Goal: Task Accomplishment & Management: Use online tool/utility

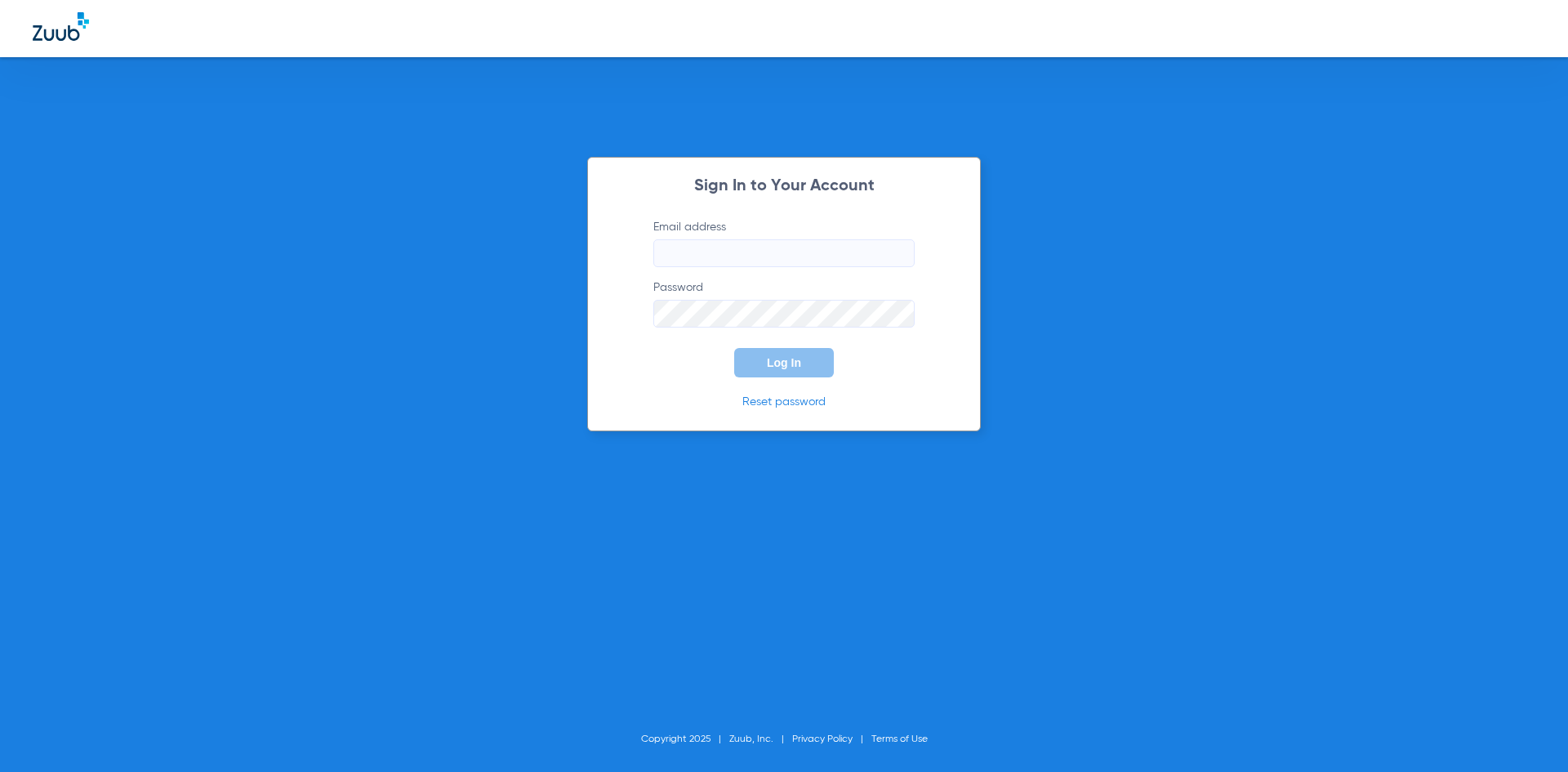
type input "[EMAIL_ADDRESS][DOMAIN_NAME]"
click at [793, 370] on button "Log In" at bounding box center [784, 362] width 99 height 29
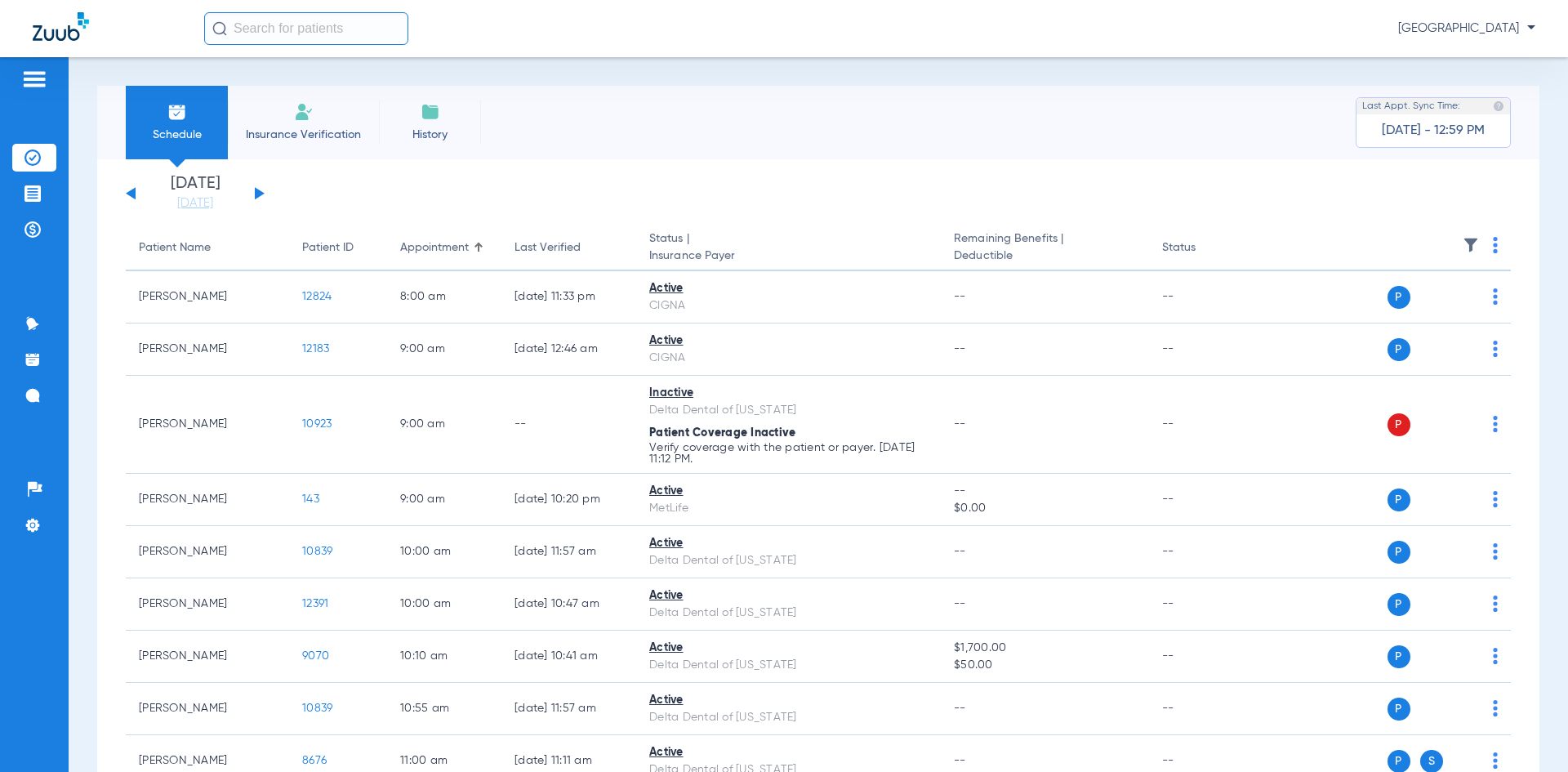
click at [1492, 250] on img at bounding box center [1494, 245] width 5 height 16
click at [1402, 304] on span "Verify All" at bounding box center [1421, 310] width 102 height 12
